Goal: Navigation & Orientation: Find specific page/section

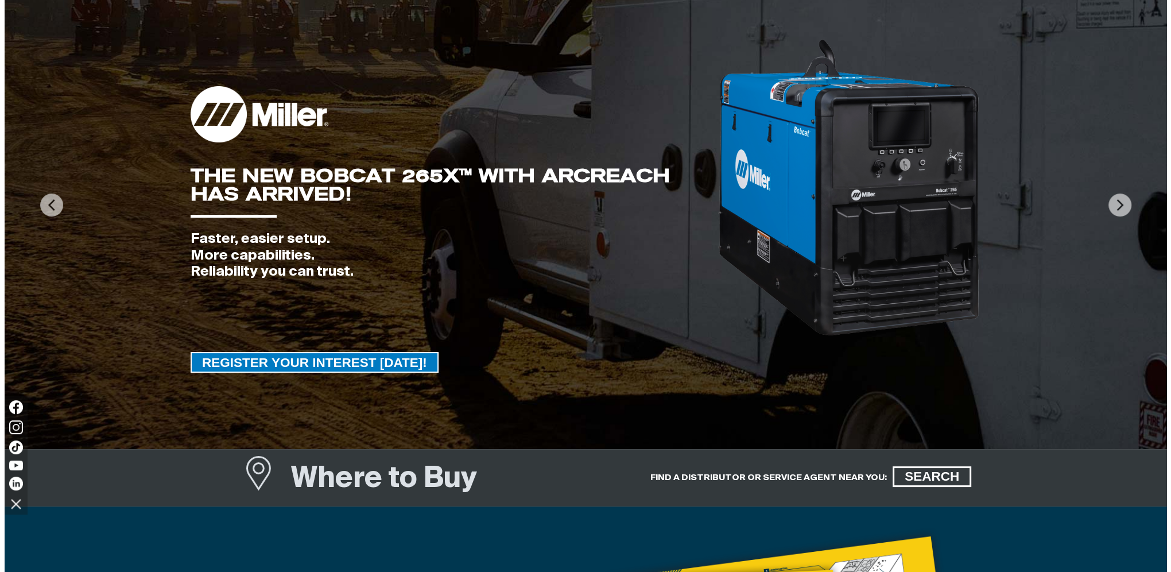
scroll to position [115, 0]
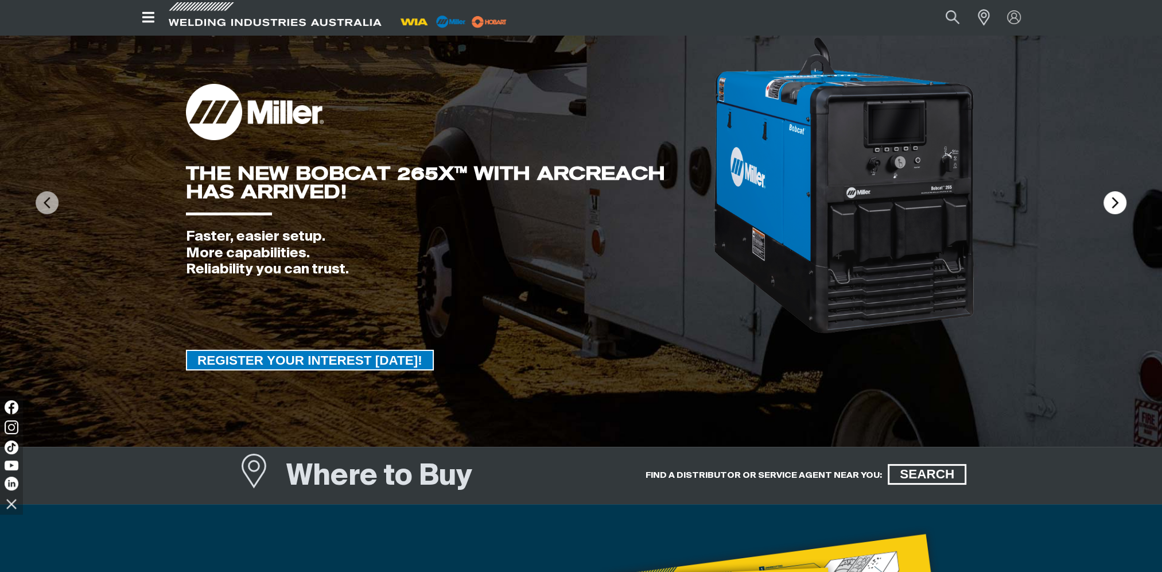
click at [1115, 197] on img at bounding box center [1115, 202] width 23 height 23
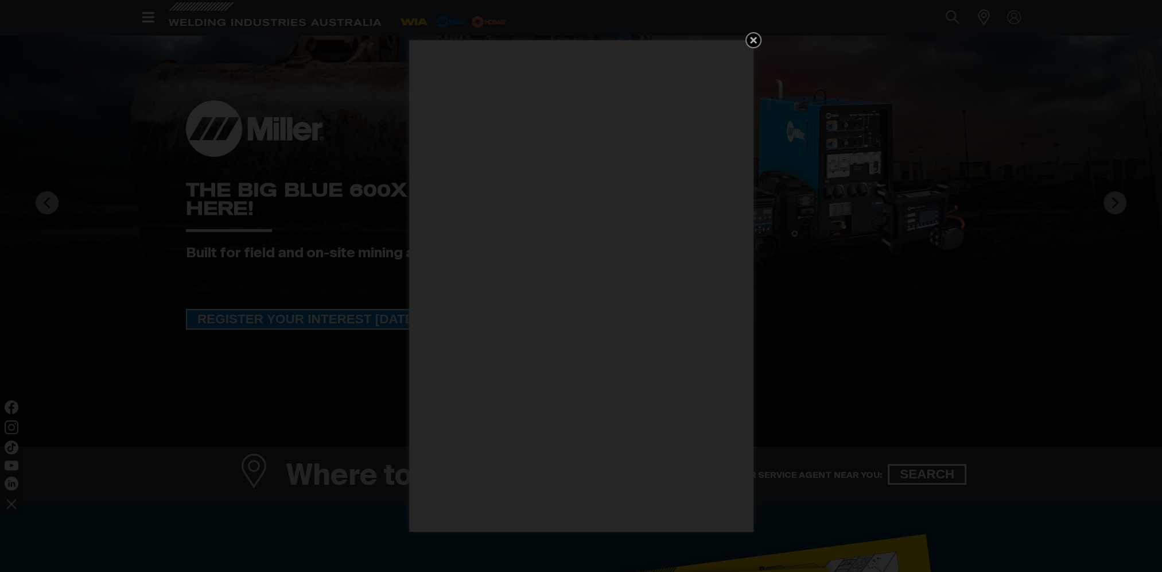
click at [749, 40] on icon "Get 5 WIA Welding Guides Free!" at bounding box center [754, 40] width 14 height 14
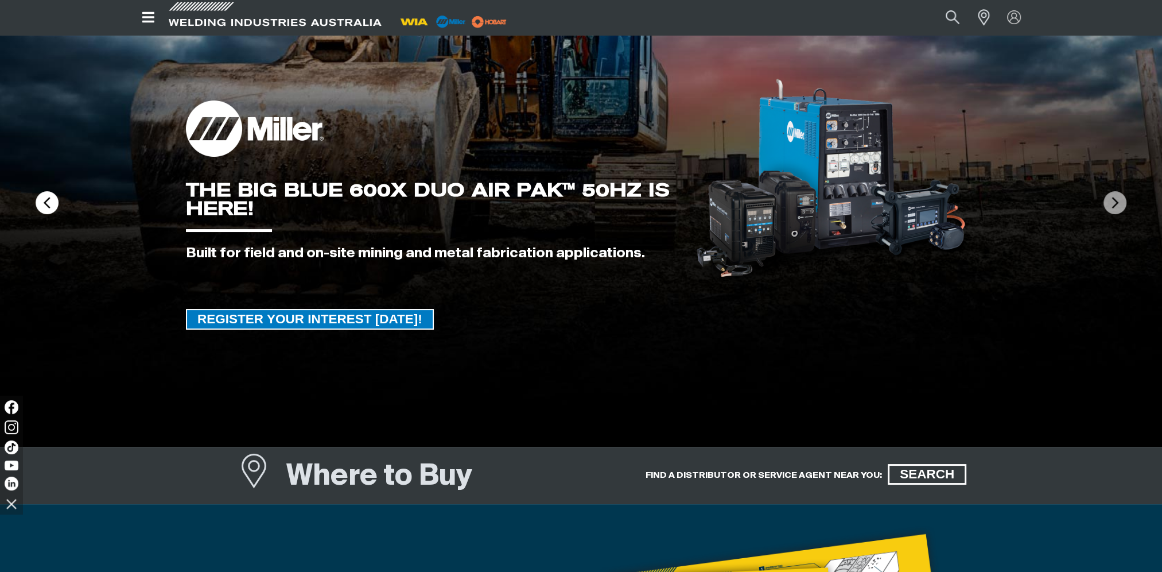
click at [48, 204] on img at bounding box center [47, 202] width 23 height 23
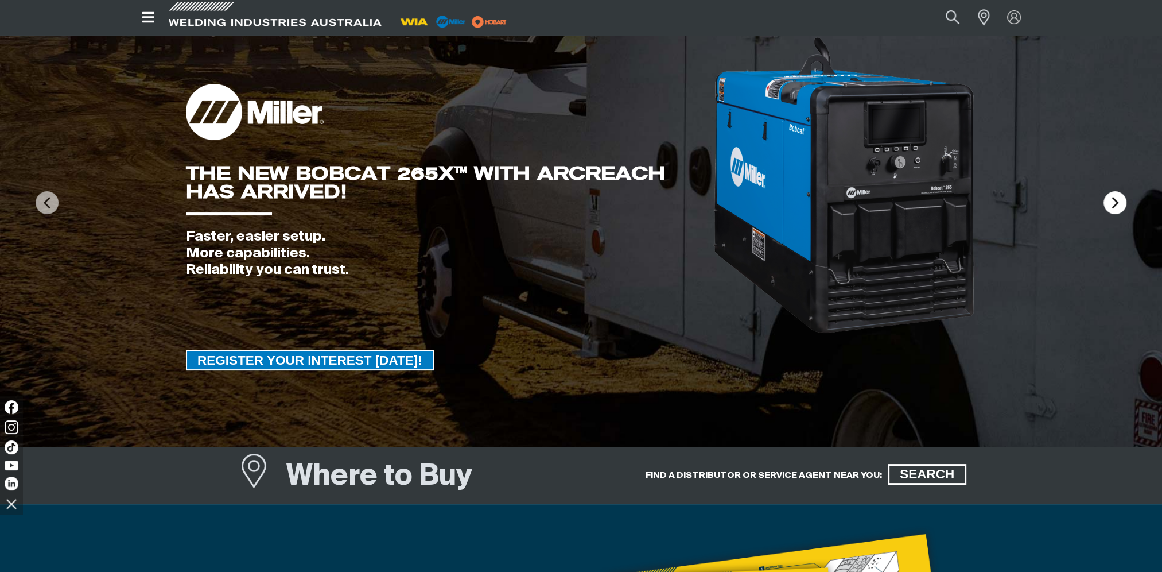
click at [1110, 197] on img at bounding box center [1115, 202] width 23 height 23
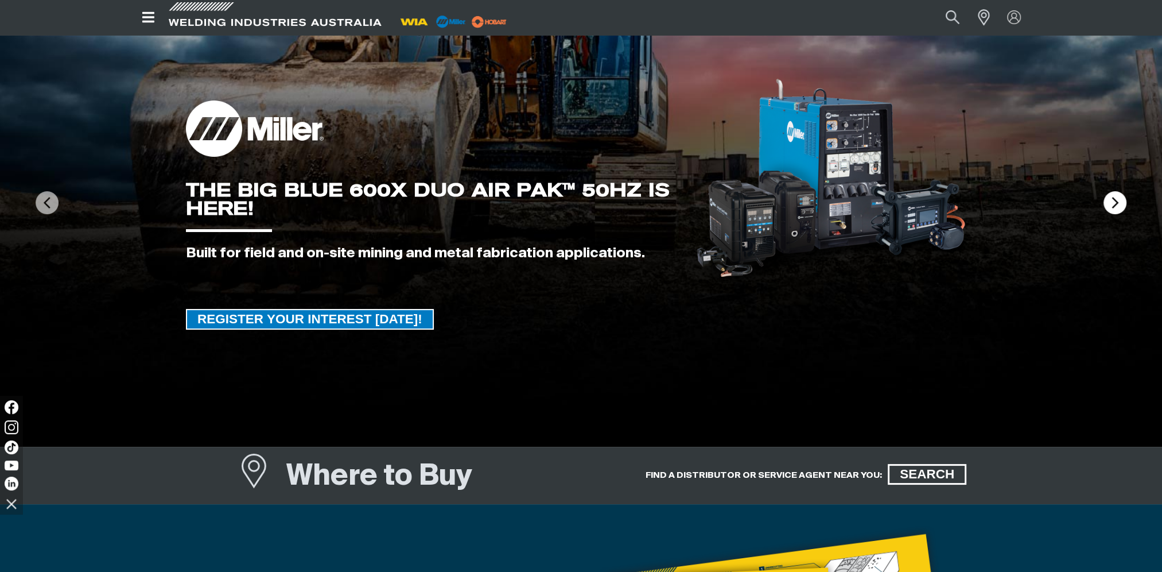
click at [1110, 197] on img at bounding box center [1115, 202] width 23 height 23
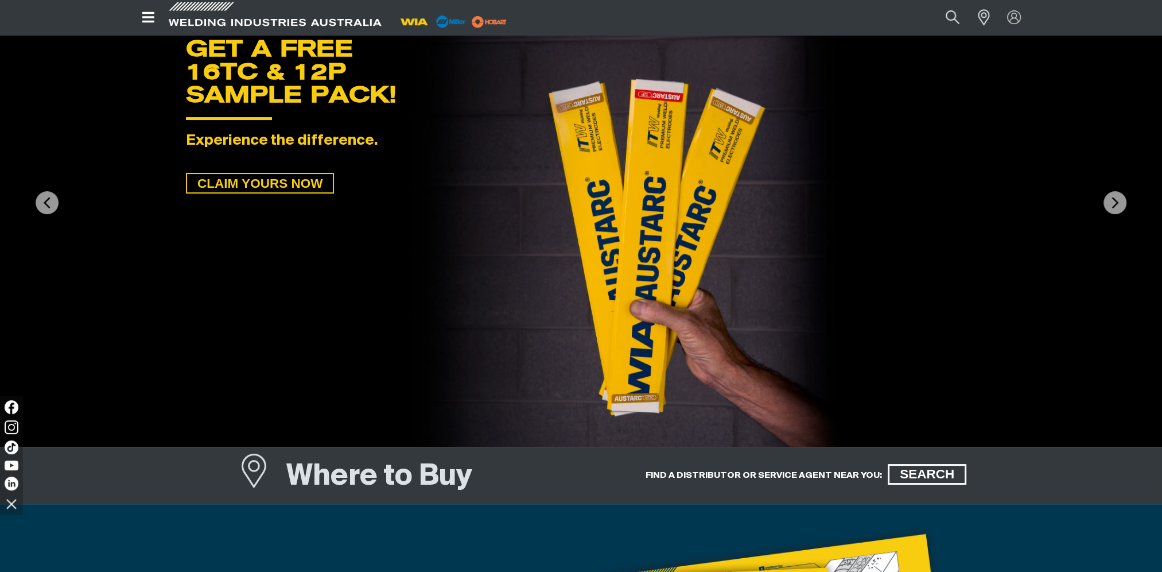
click at [142, 16] on icon "Open top menu" at bounding box center [148, 17] width 17 height 14
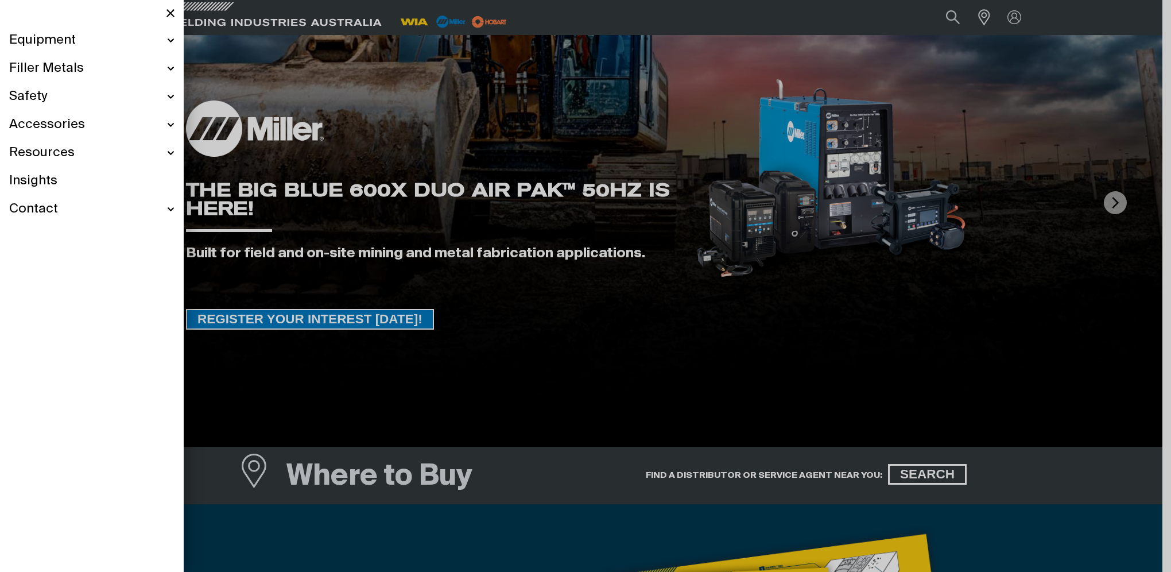
click at [170, 41] on div "Equipment" at bounding box center [91, 40] width 165 height 28
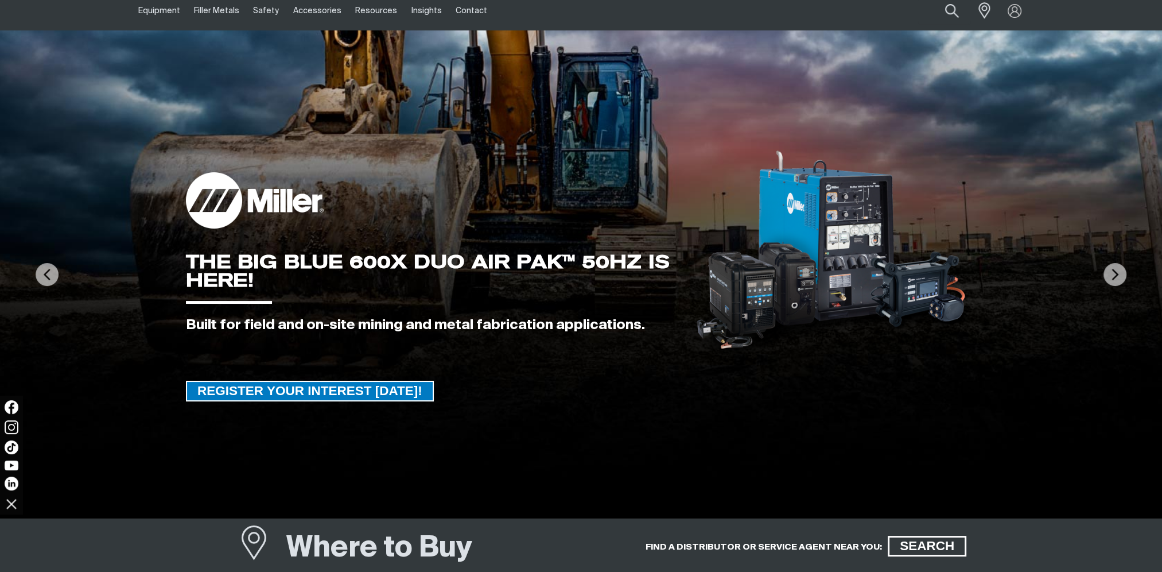
scroll to position [0, 0]
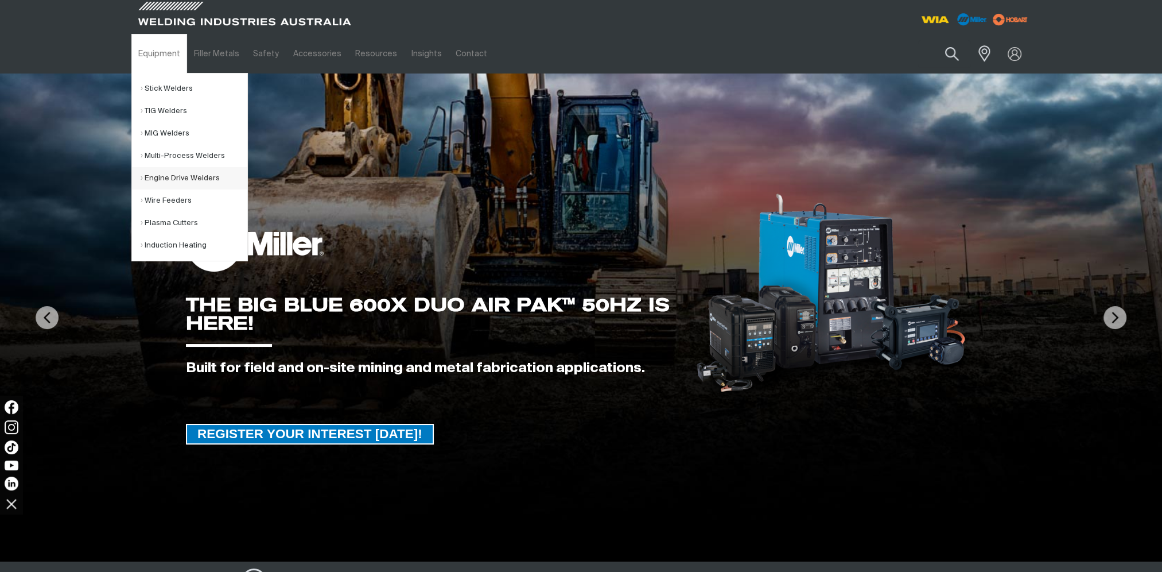
click at [176, 177] on link "Engine Drive Welders" at bounding box center [194, 178] width 107 height 22
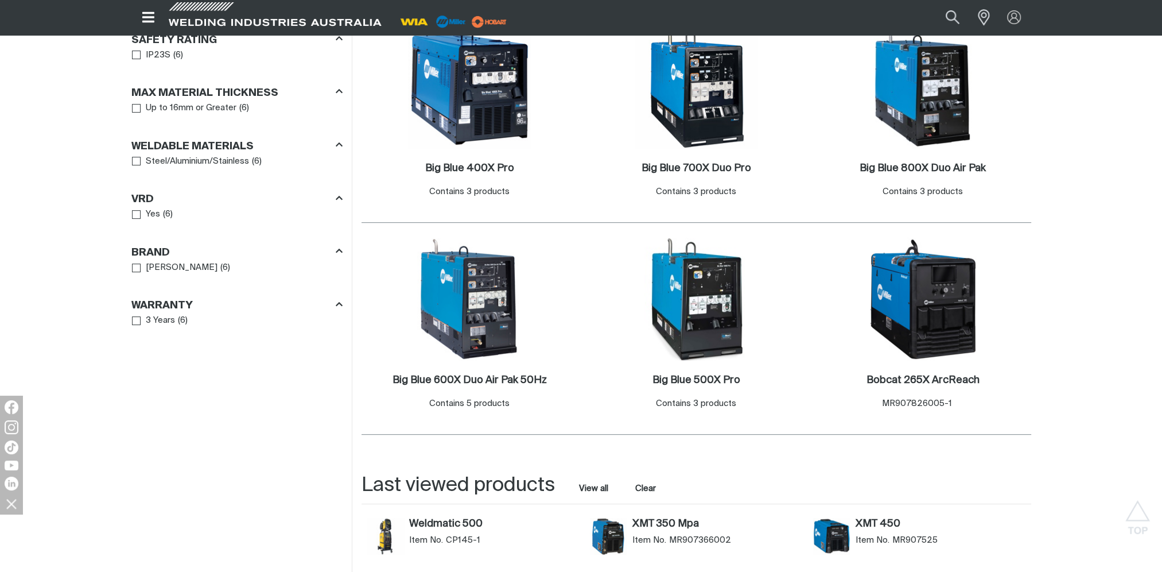
scroll to position [573, 0]
